Goal: Navigation & Orientation: Find specific page/section

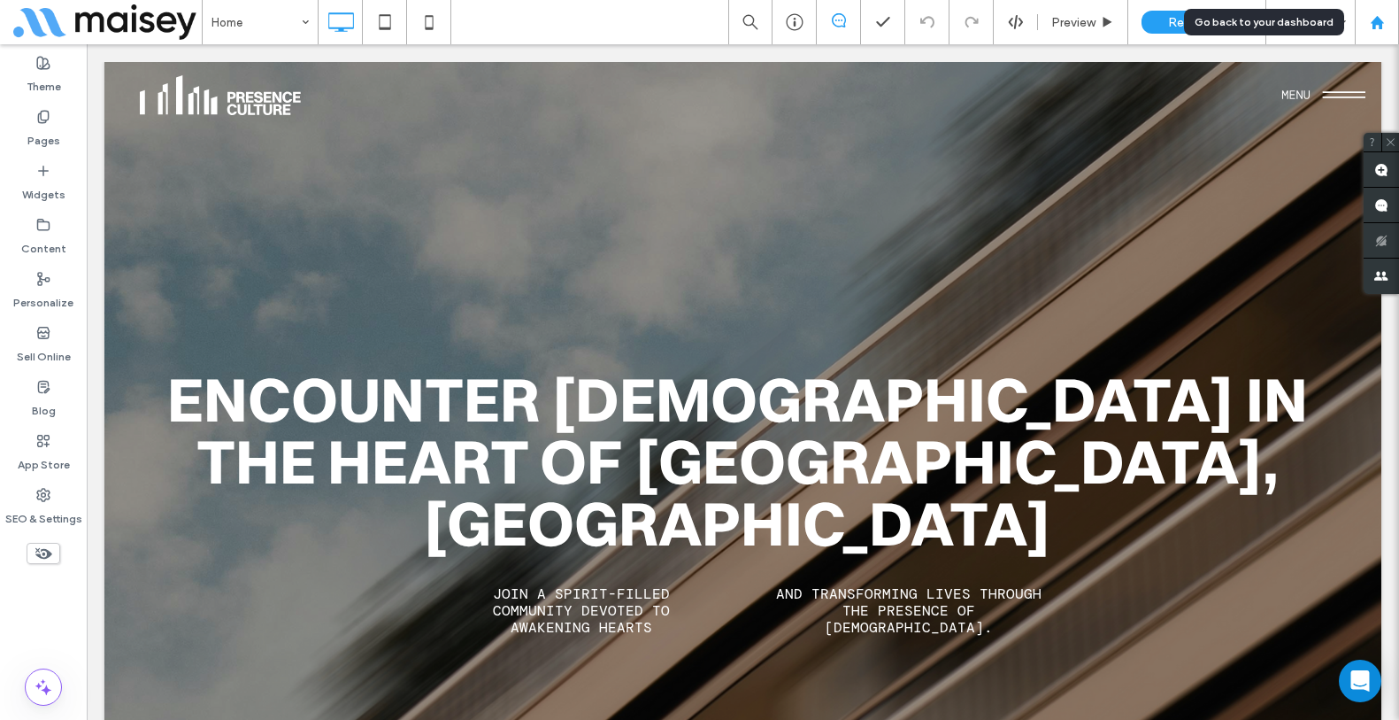
click at [1300, 33] on div at bounding box center [1377, 22] width 44 height 44
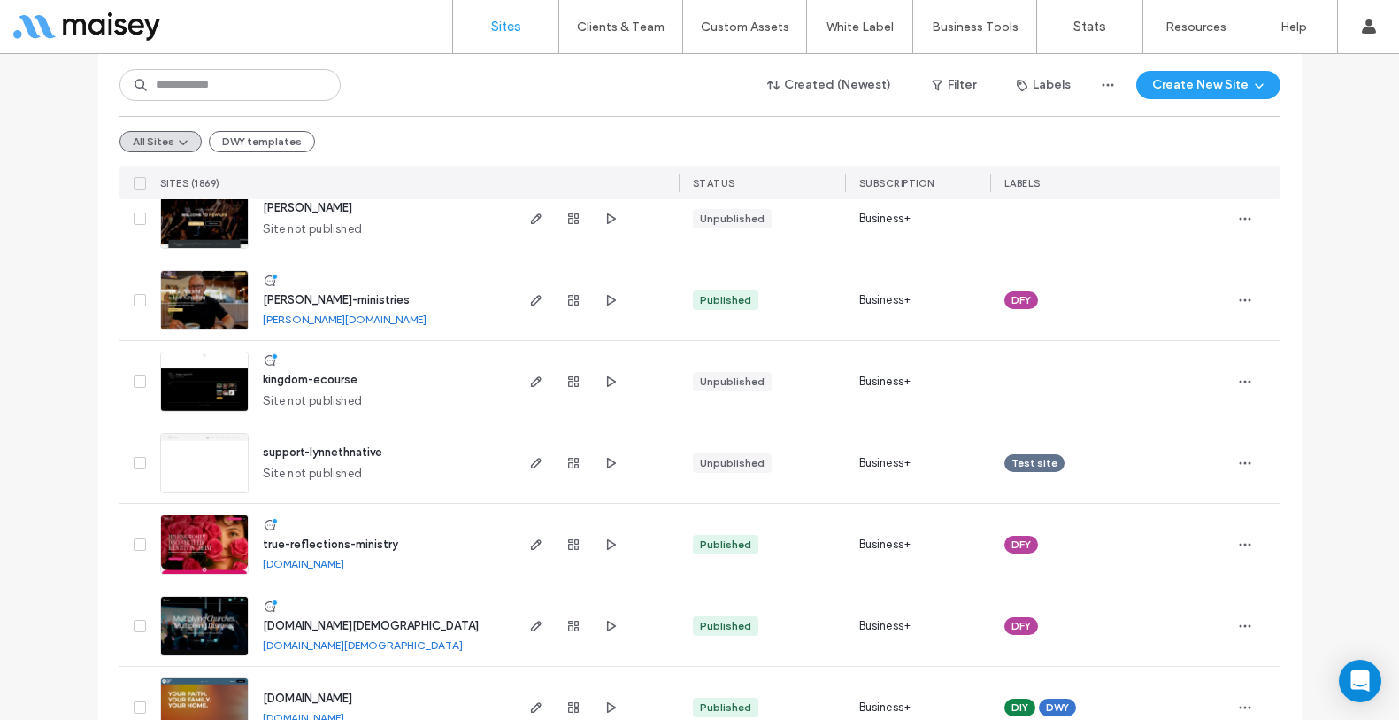
scroll to position [653, 0]
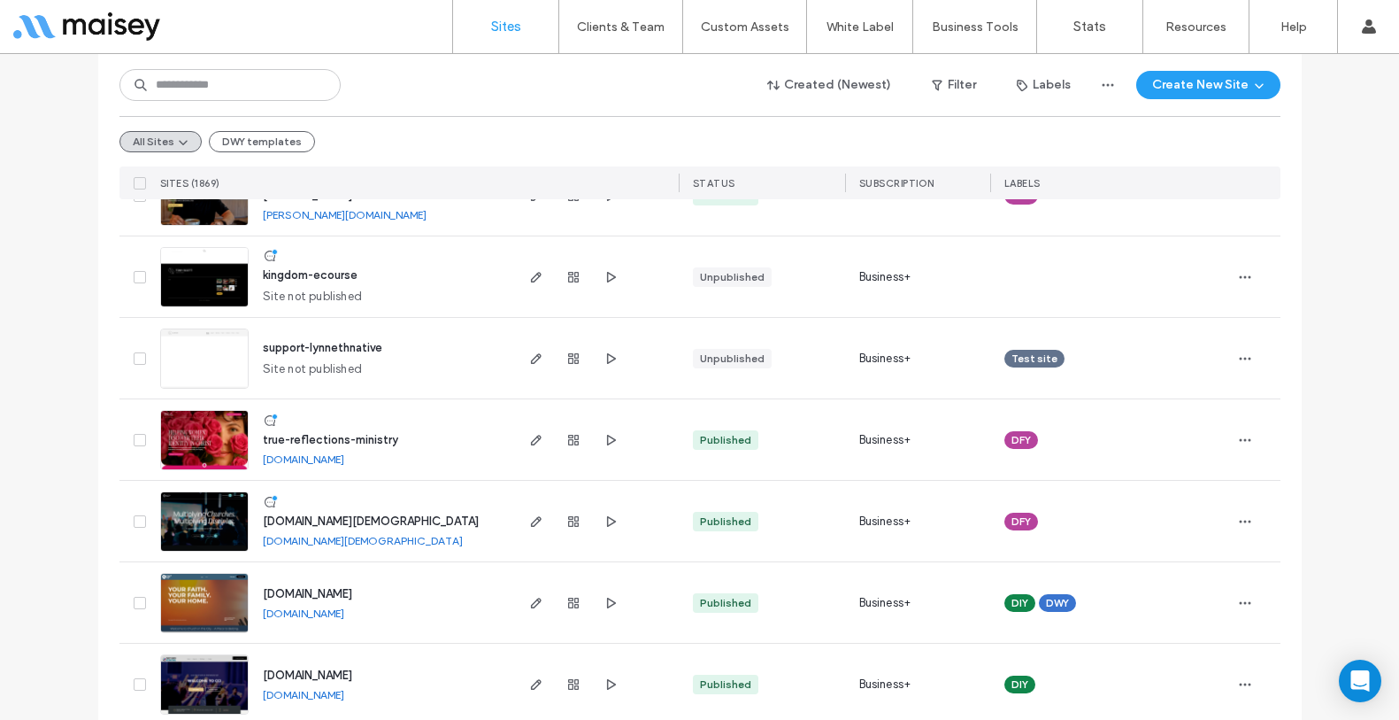
click at [327, 440] on span "true-reflections-ministry" at bounding box center [330, 439] width 135 height 13
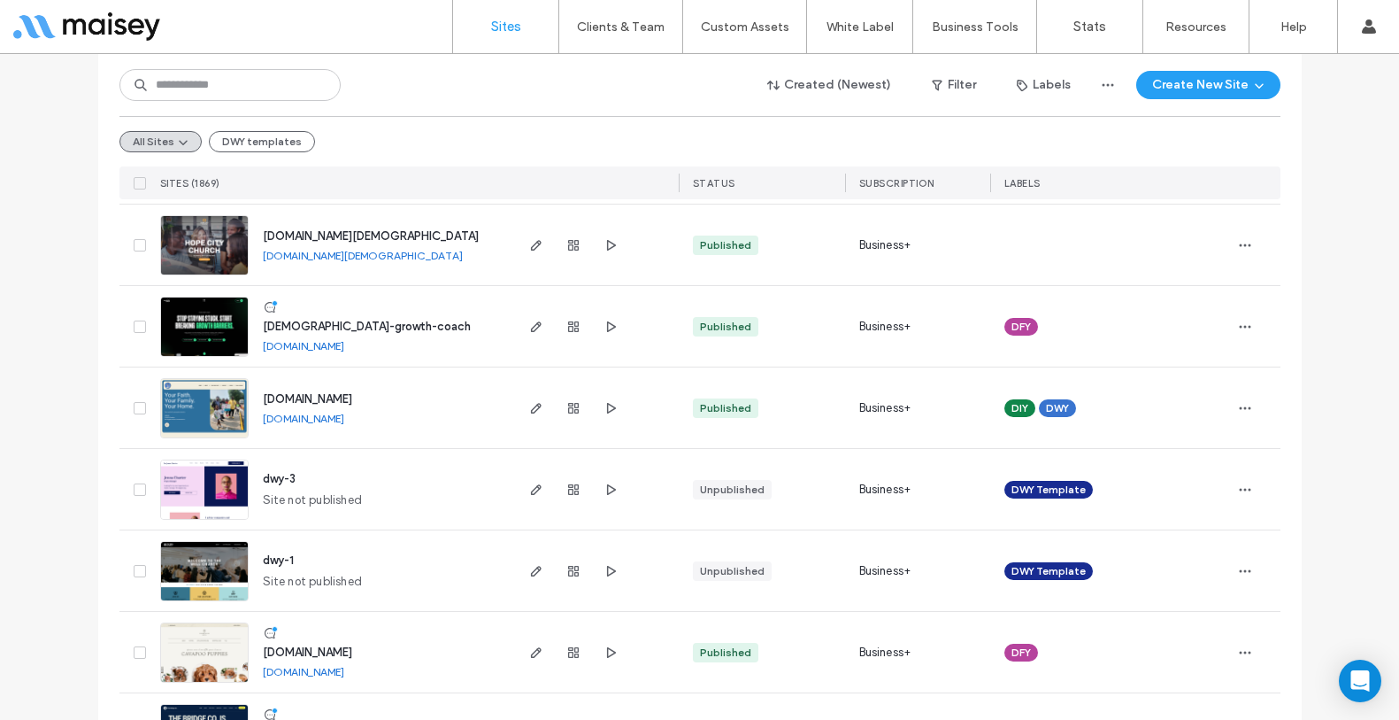
scroll to position [1173, 0]
click at [298, 321] on span "church-growth-coach" at bounding box center [367, 326] width 208 height 13
